Goal: Task Accomplishment & Management: Manage account settings

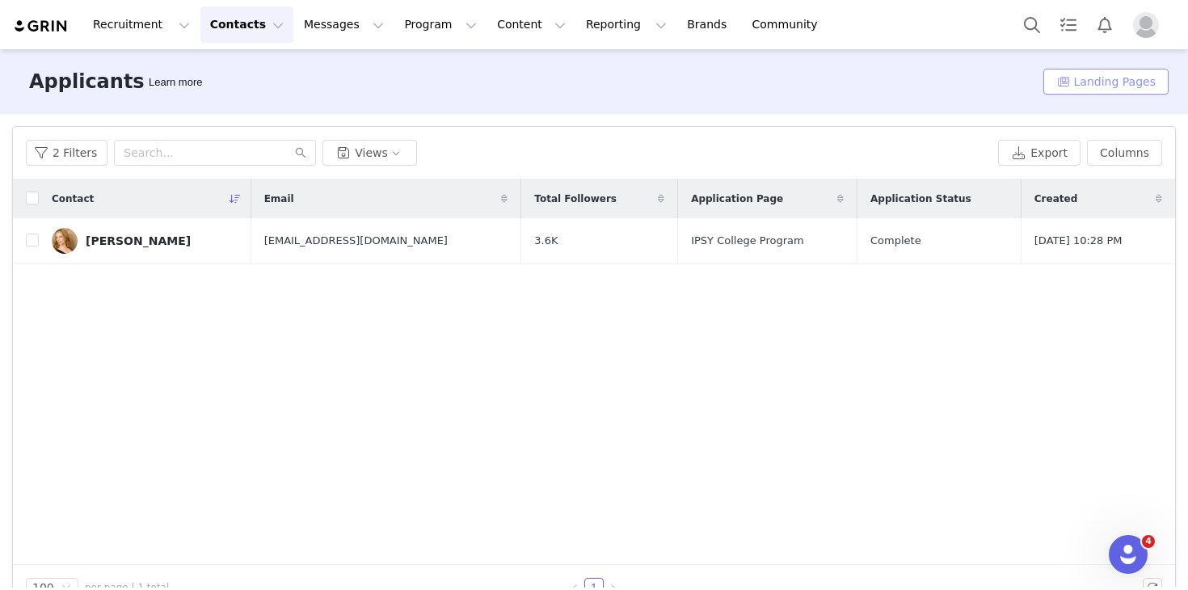
click at [1054, 86] on button "Landing Pages" at bounding box center [1105, 82] width 125 height 26
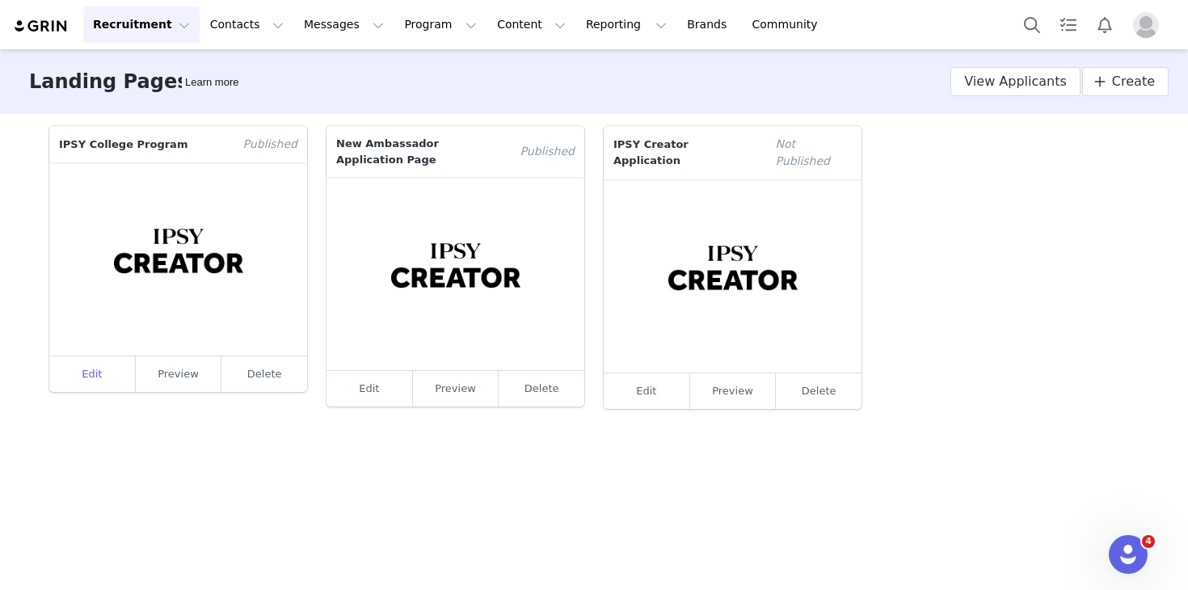
click at [82, 370] on link "Edit" at bounding box center [92, 374] width 86 height 36
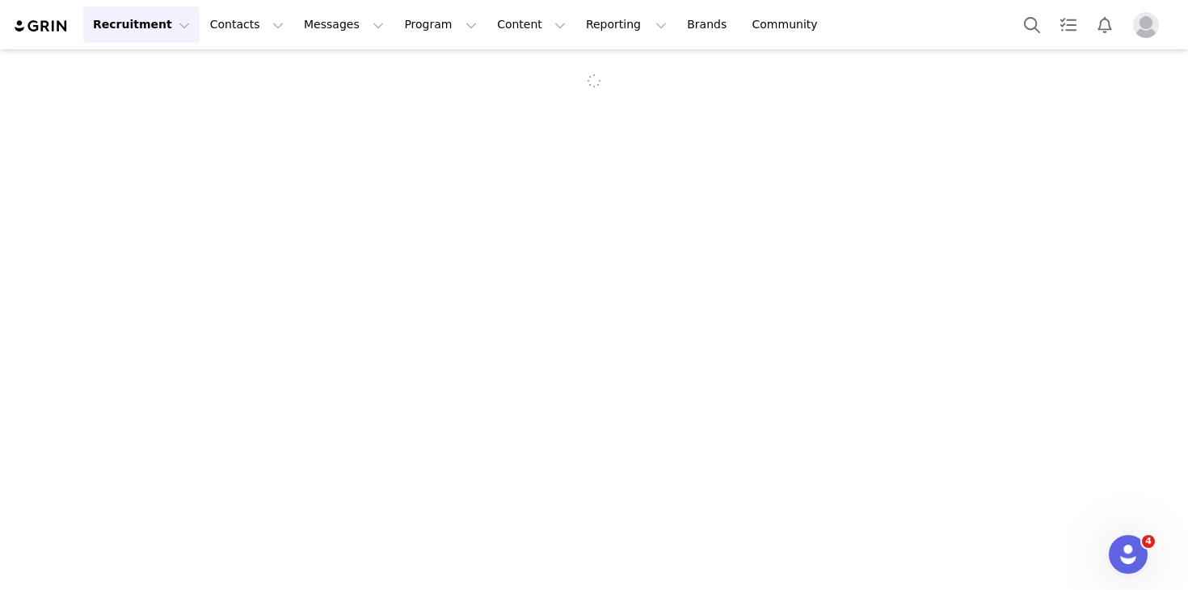
select select "5337f59a-ce76-4b02-8c89-f777169a8b77"
type input "IPSY College Program"
type input "collegeambassador"
type input "💖 IPSY College Ambassador Program"
type input "[EMAIL_ADDRESS][DOMAIN_NAME]"
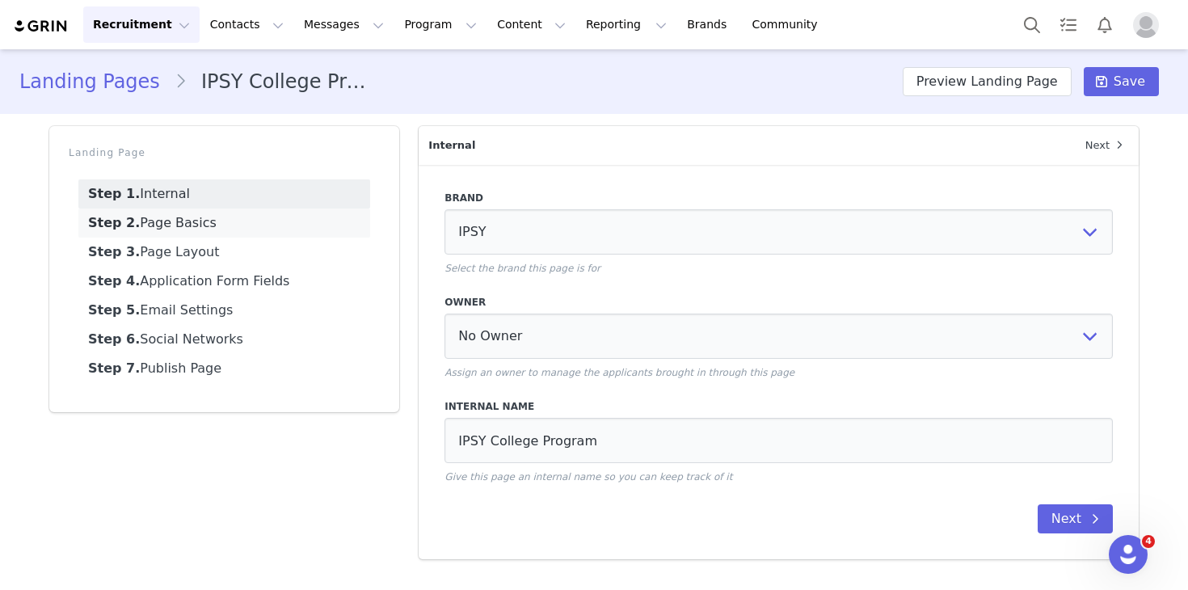
click at [271, 233] on link "Step 2. Page Basics" at bounding box center [224, 222] width 292 height 29
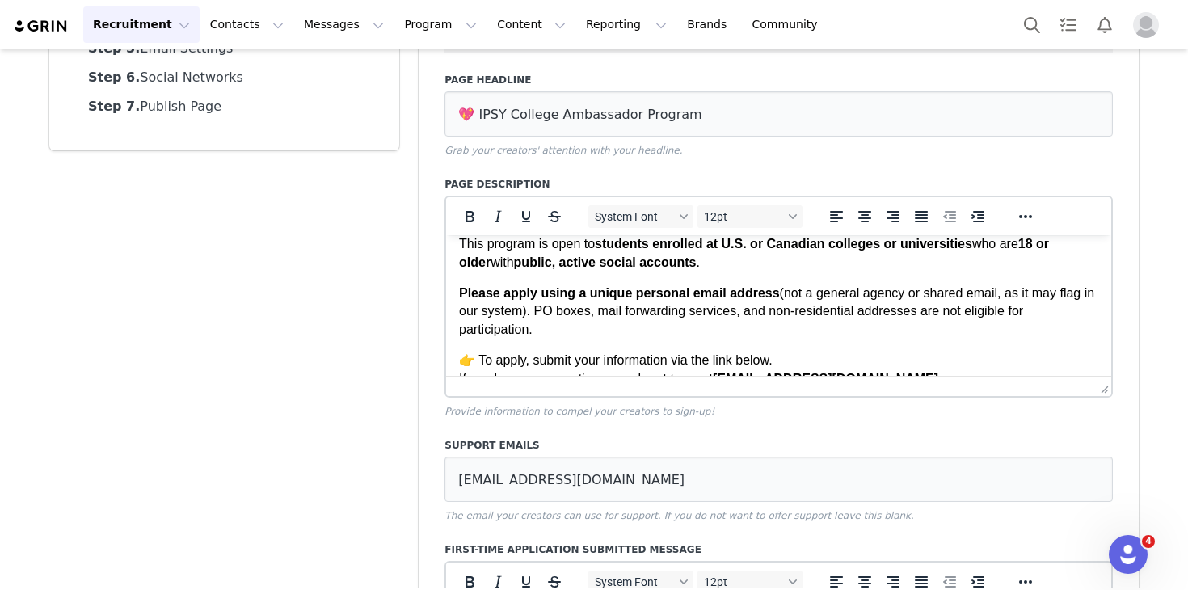
scroll to position [275, 0]
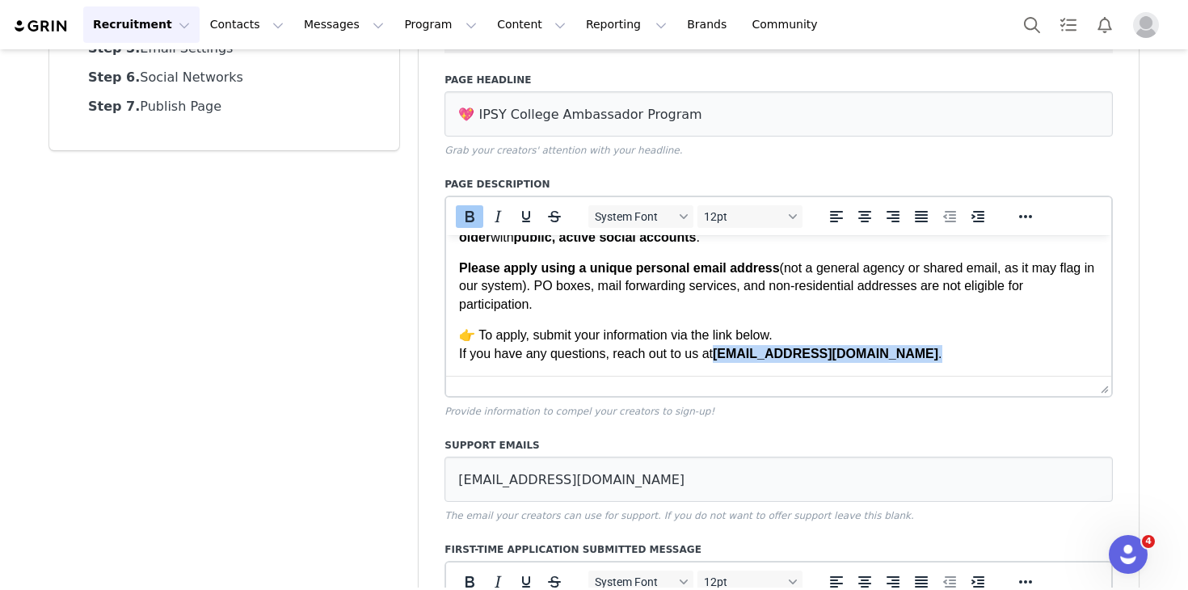
drag, startPoint x: 839, startPoint y: 357, endPoint x: 721, endPoint y: 358, distance: 118.8
click at [721, 358] on p "👉 To apply, submit your information via the link below. If you have any questio…" at bounding box center [778, 344] width 639 height 36
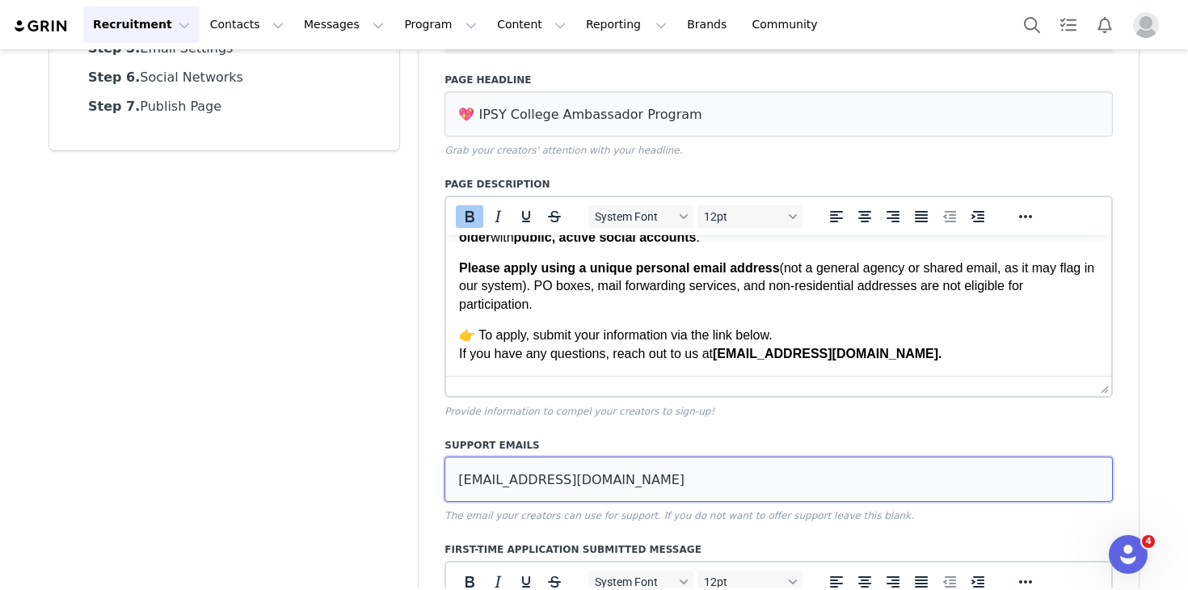
click at [652, 473] on input "[EMAIL_ADDRESS][DOMAIN_NAME]" at bounding box center [778, 478] width 668 height 45
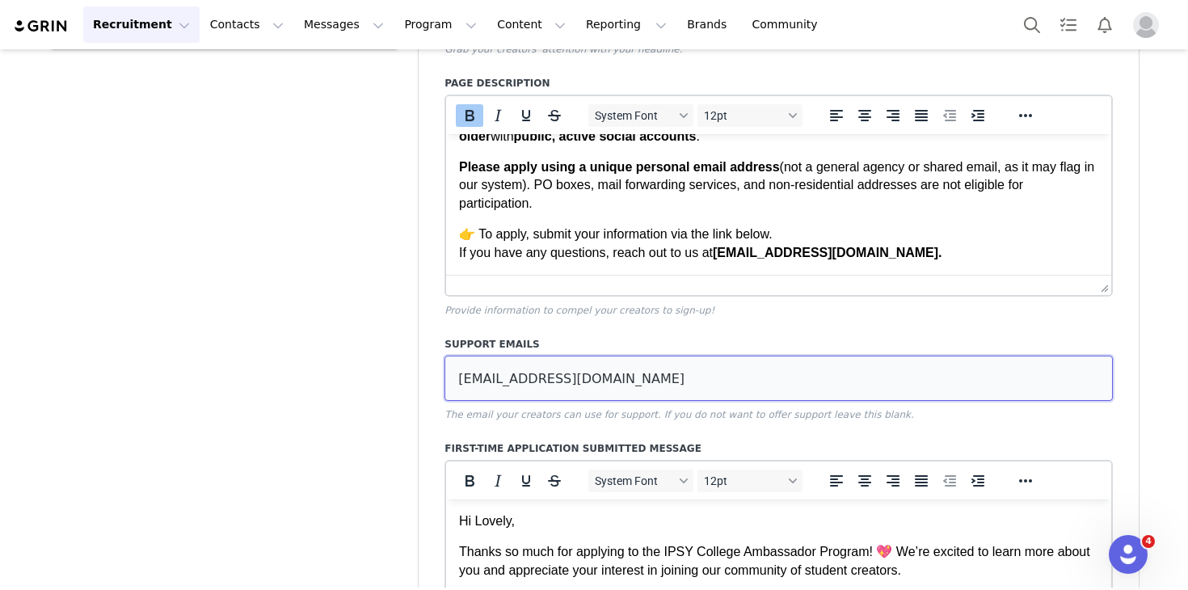
scroll to position [0, 0]
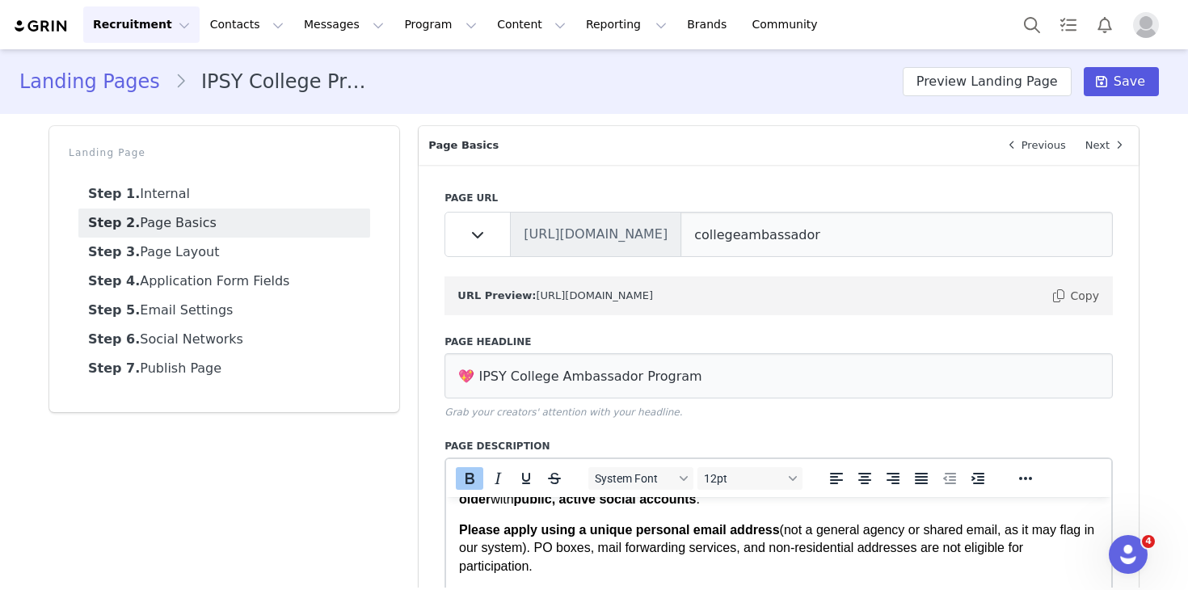
type input "[EMAIL_ADDRESS][DOMAIN_NAME]"
click at [1127, 82] on span "Save" at bounding box center [1129, 81] width 32 height 19
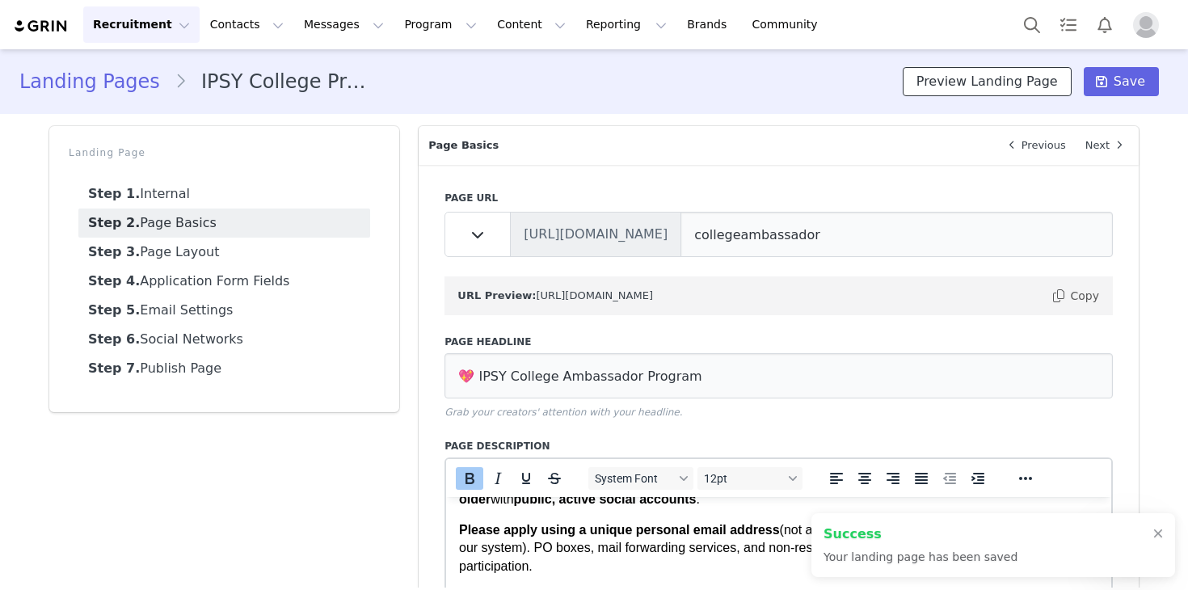
click at [1012, 85] on button "Preview Landing Page" at bounding box center [986, 81] width 169 height 29
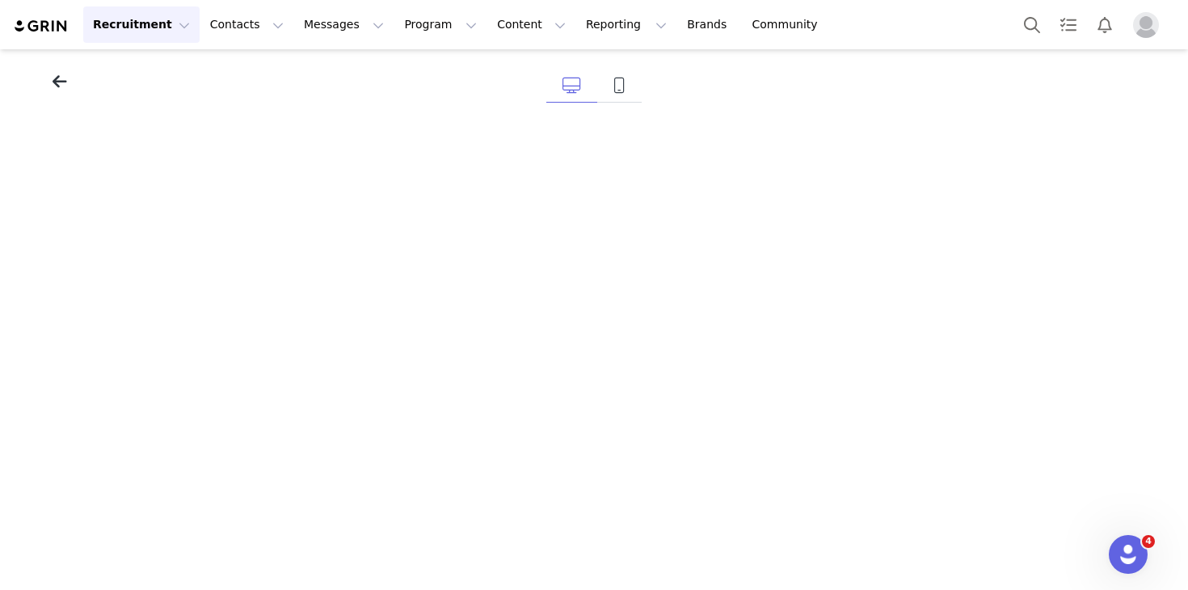
click at [54, 74] on icon at bounding box center [60, 82] width 15 height 16
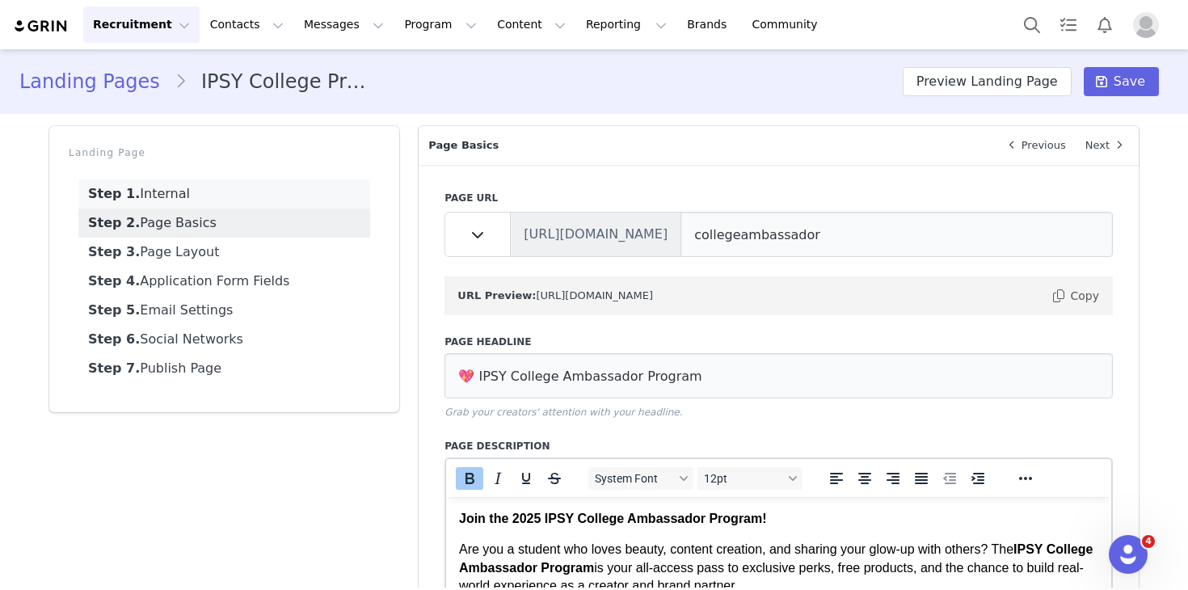
click at [211, 204] on link "Step 1. Internal" at bounding box center [224, 193] width 292 height 29
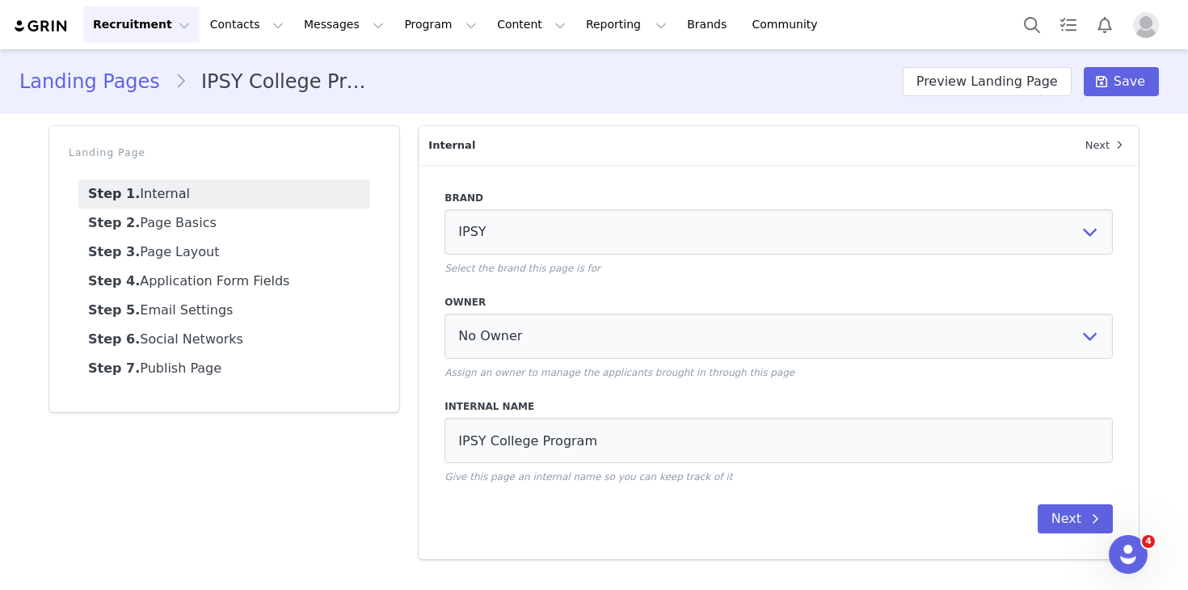
click at [103, 87] on link "Landing Pages" at bounding box center [96, 81] width 155 height 29
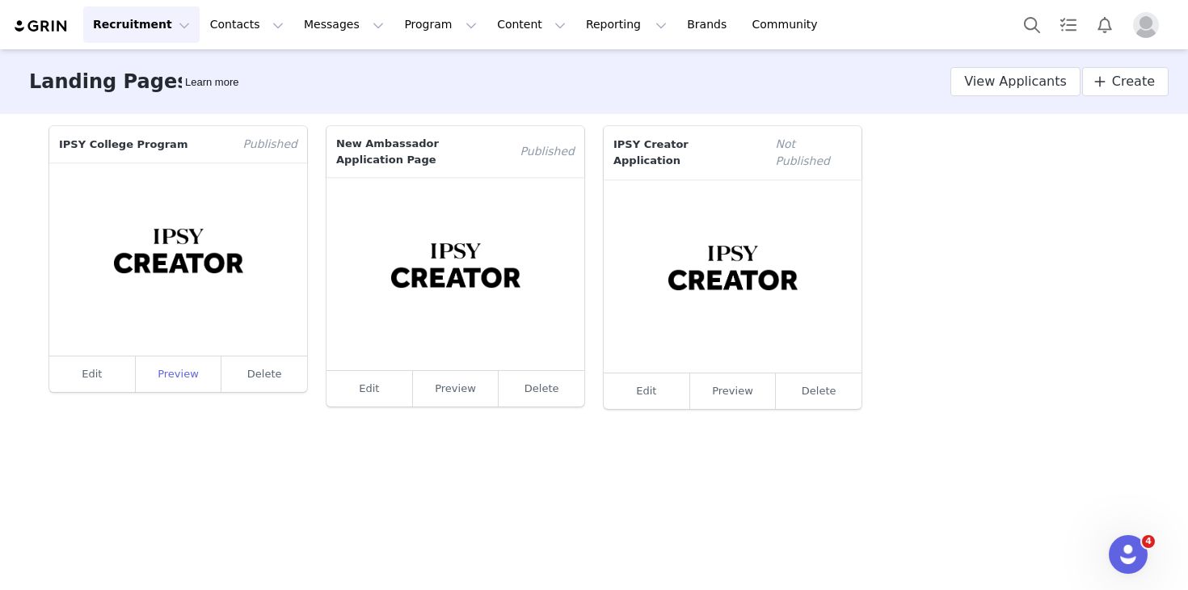
click at [183, 374] on link "Preview" at bounding box center [179, 374] width 86 height 36
